Goal: Check status

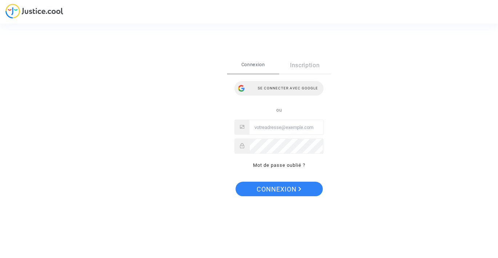
click at [290, 85] on div "Se connecter avec Google" at bounding box center [278, 88] width 89 height 15
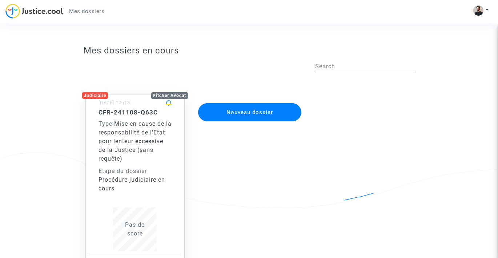
click at [164, 144] on div "Type - Mise en cause de la responsabilité de l'Etat pour lenteur excessive de l…" at bounding box center [134, 142] width 73 height 44
